Goal: Task Accomplishment & Management: Manage account settings

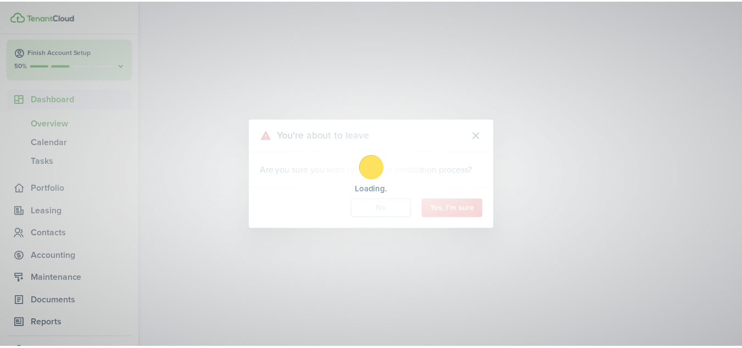
scroll to position [105, 0]
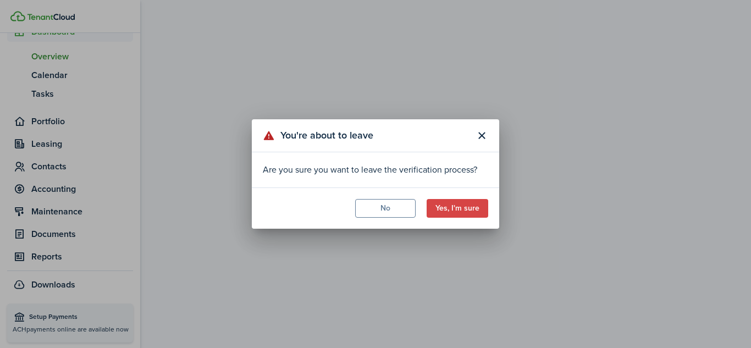
click at [475, 209] on button "Yes, I'm sure" at bounding box center [457, 208] width 62 height 19
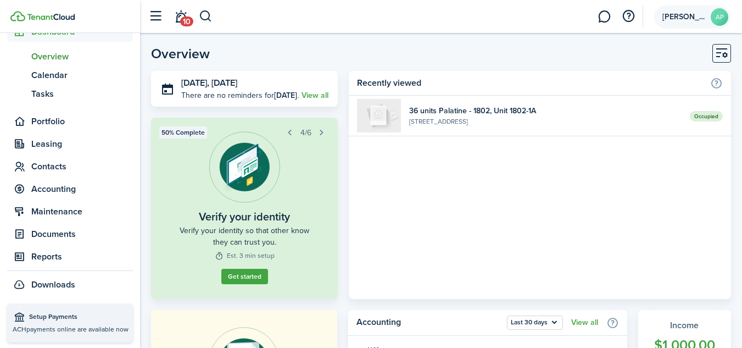
click at [723, 20] on avatar-text "AP" at bounding box center [720, 17] width 18 height 18
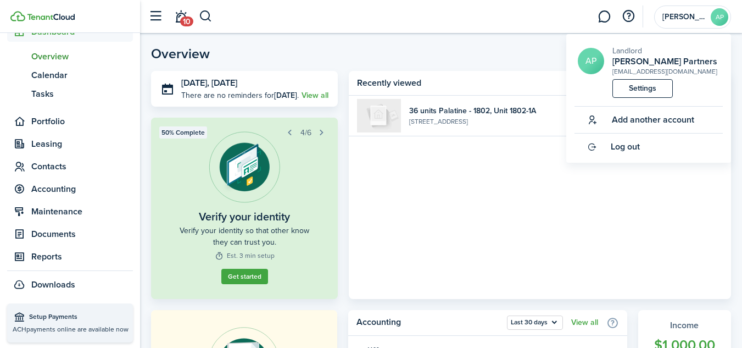
click at [641, 88] on link "Settings" at bounding box center [643, 88] width 60 height 19
